Goal: Navigation & Orientation: Find specific page/section

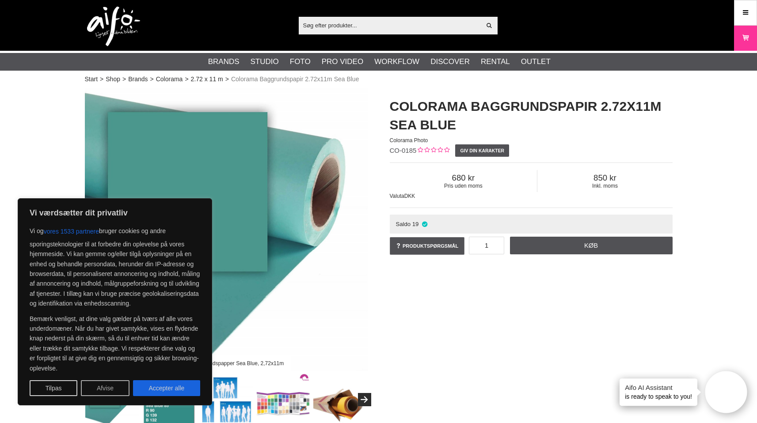
click at [123, 391] on button "Afvise" at bounding box center [105, 388] width 49 height 16
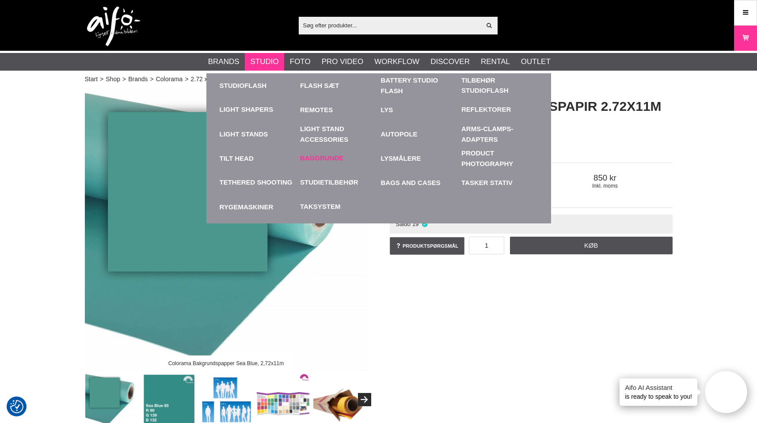
click at [333, 157] on link "Baggrunde" at bounding box center [321, 158] width 43 height 10
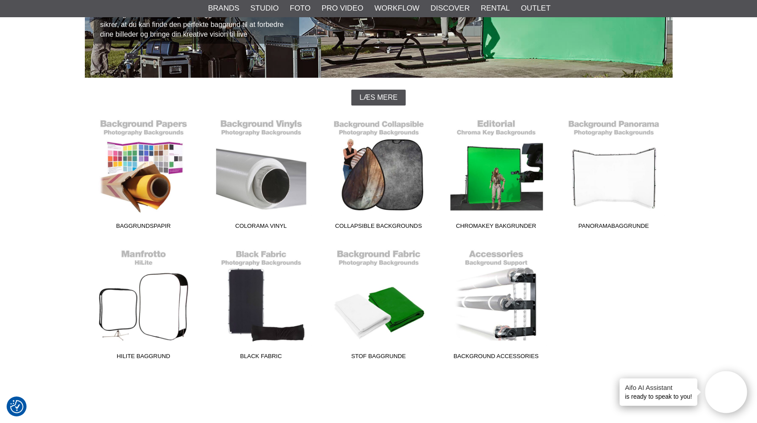
scroll to position [182, 0]
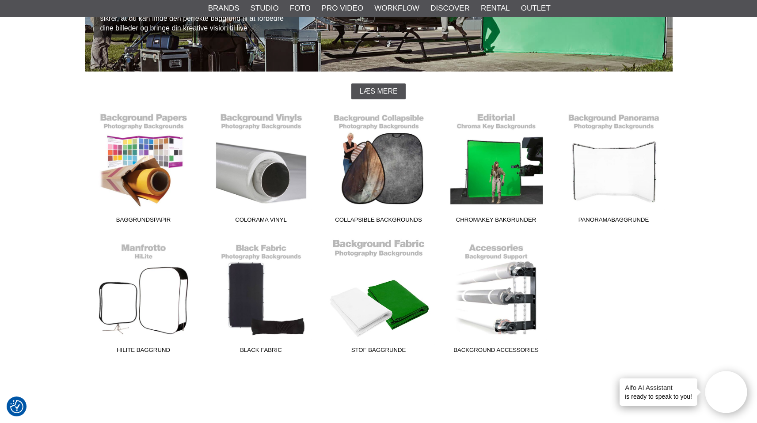
click at [381, 299] on link "Stof Baggrunde" at bounding box center [378, 297] width 117 height 119
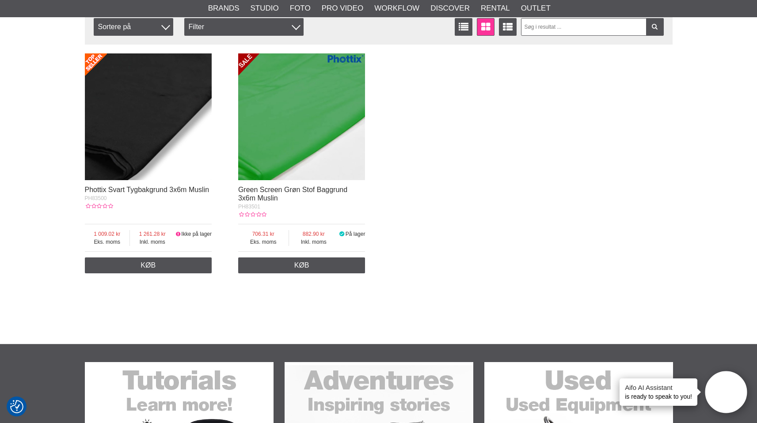
scroll to position [193, 0]
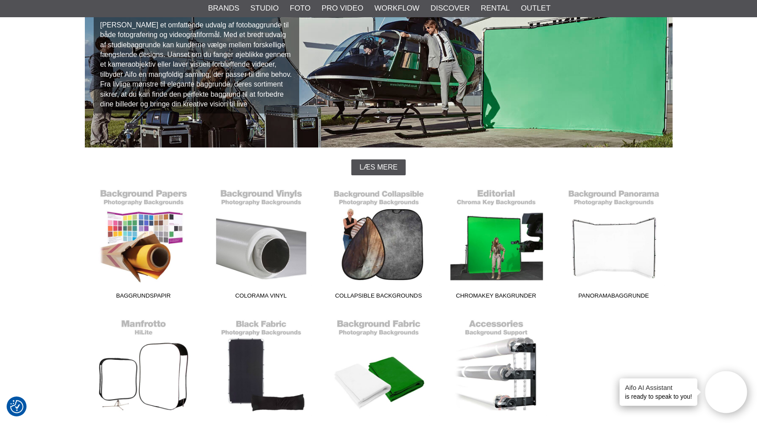
scroll to position [99, 0]
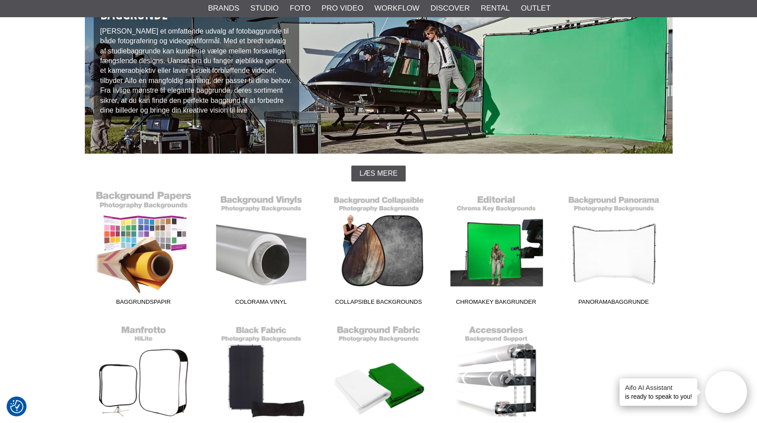
click at [151, 243] on link "Baggrundspapir" at bounding box center [143, 249] width 117 height 119
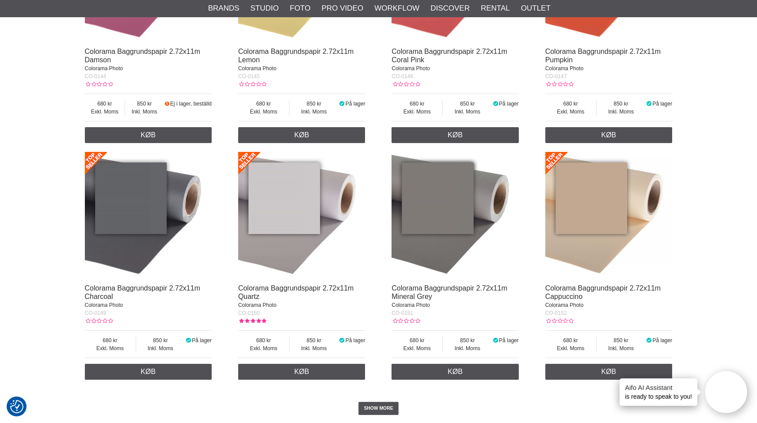
scroll to position [1706, 0]
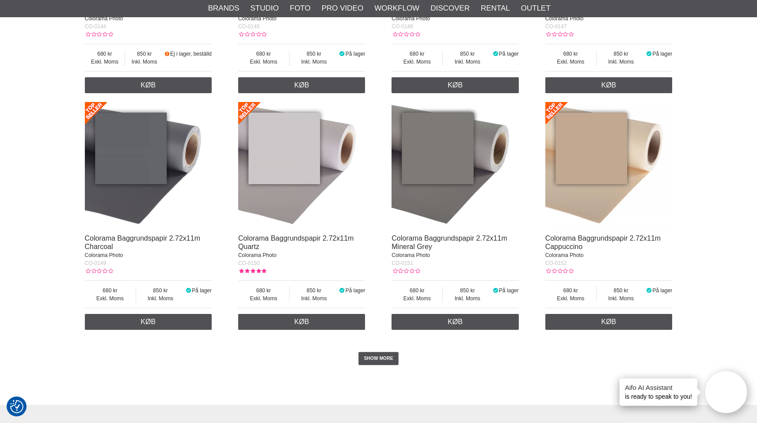
click at [380, 381] on div "SHOW MORE" at bounding box center [378, 358] width 587 height 49
click at [382, 365] on link "SHOW MORE" at bounding box center [378, 358] width 40 height 13
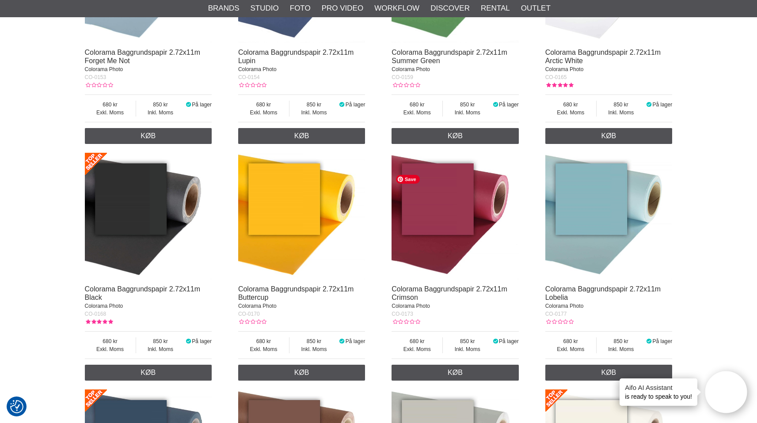
scroll to position [2068, 0]
